Goal: Find specific page/section: Find specific page/section

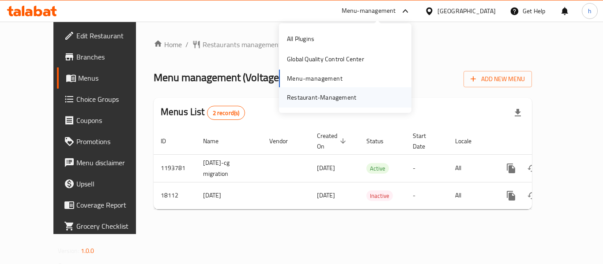
click at [334, 98] on div "Restaurant-Management" at bounding box center [321, 98] width 69 height 10
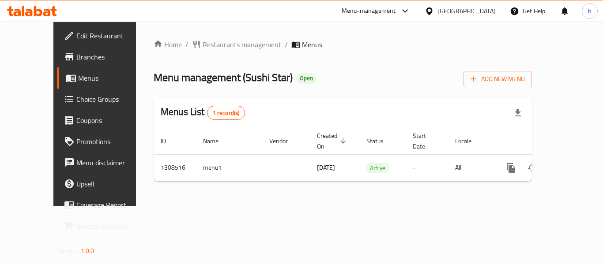
click at [396, 11] on div "Menu-management" at bounding box center [369, 11] width 54 height 11
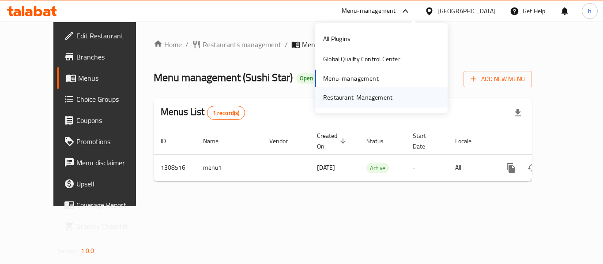
click at [383, 99] on div "Restaurant-Management" at bounding box center [357, 98] width 69 height 10
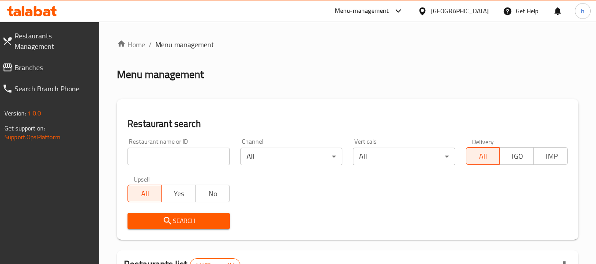
click at [17, 62] on span "Branches" at bounding box center [54, 67] width 78 height 11
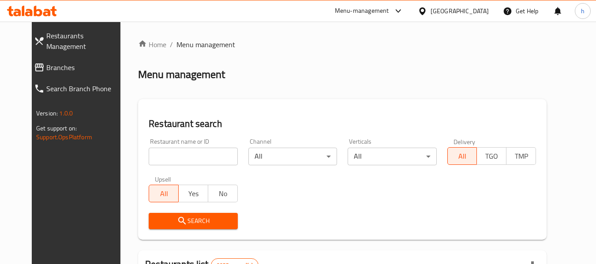
click at [46, 62] on span "Branches" at bounding box center [85, 67] width 78 height 11
